Goal: Task Accomplishment & Management: Complete application form

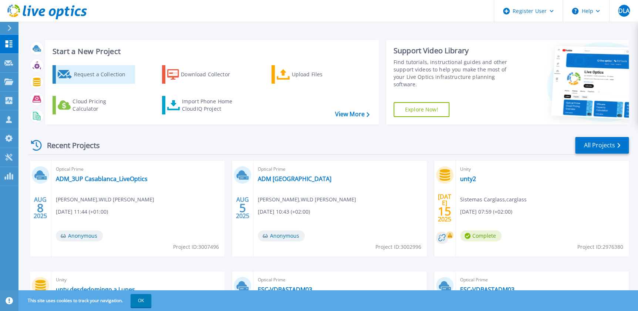
click at [86, 73] on div "Request a Collection" at bounding box center [103, 74] width 59 height 15
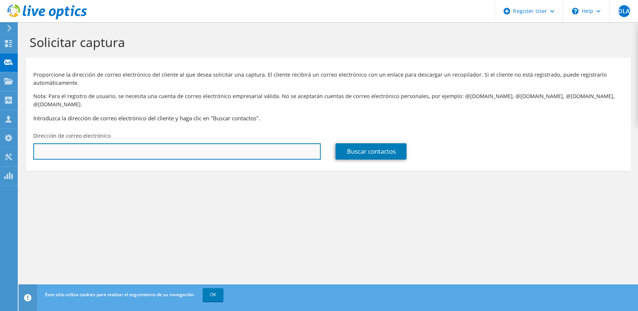
click at [96, 144] on input "text" at bounding box center [176, 151] width 287 height 16
paste input "[EMAIL_ADDRESS][DOMAIN_NAME]"
type input "[EMAIL_ADDRESS][DOMAIN_NAME]"
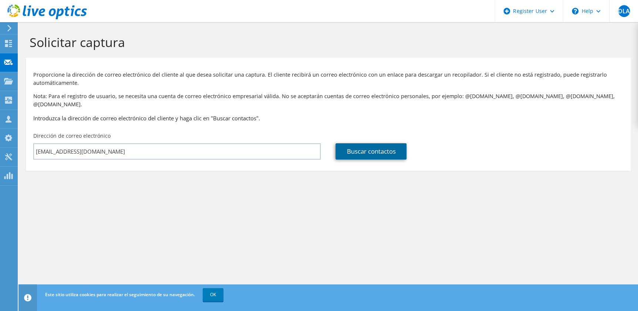
click at [355, 146] on link "Buscar contactos" at bounding box center [371, 151] width 71 height 16
type input "IRAM"
type input "[PERSON_NAME]"
type input "[GEOGRAPHIC_DATA]"
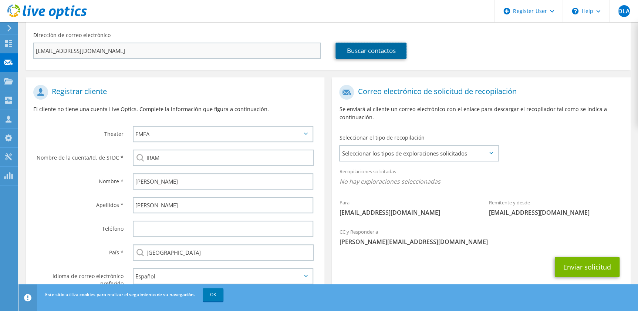
scroll to position [126, 0]
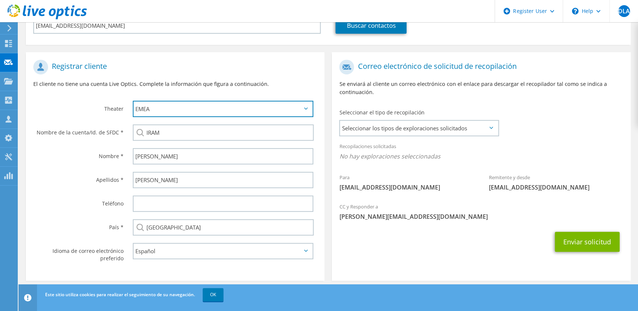
click at [182, 101] on select "APJ EMEA NA/LATAM" at bounding box center [223, 109] width 181 height 16
click at [187, 101] on select "APJ EMEA NA/LATAM" at bounding box center [223, 109] width 181 height 16
click at [436, 121] on span "Seleccionar los tipos de exploraciones solicitados" at bounding box center [419, 128] width 158 height 15
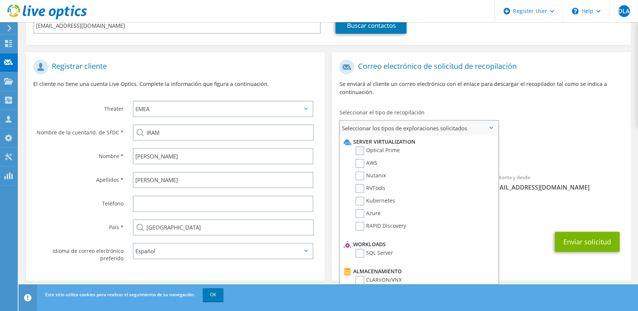
click at [383, 146] on label "Optical Prime" at bounding box center [378, 150] width 44 height 9
click at [0, 0] on input "Optical Prime" at bounding box center [0, 0] width 0 height 0
click at [460, 122] on span "Seleccionar los tipos de exploraciones solicitados" at bounding box center [419, 128] width 158 height 15
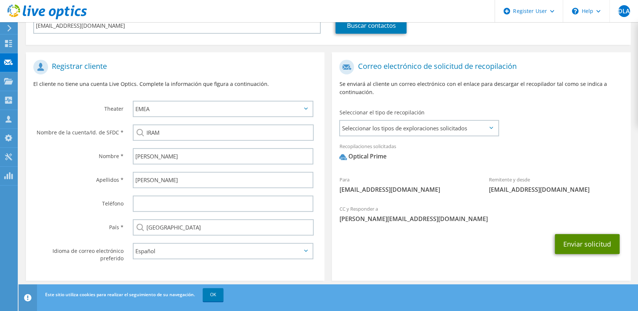
click at [577, 236] on button "Enviar solicitud" at bounding box center [587, 244] width 65 height 20
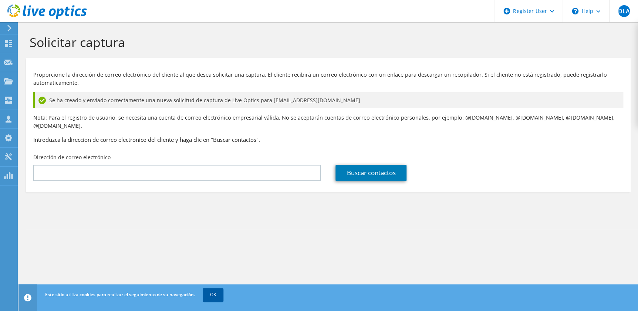
click at [212, 292] on link "OK" at bounding box center [213, 294] width 21 height 13
